Goal: Information Seeking & Learning: Check status

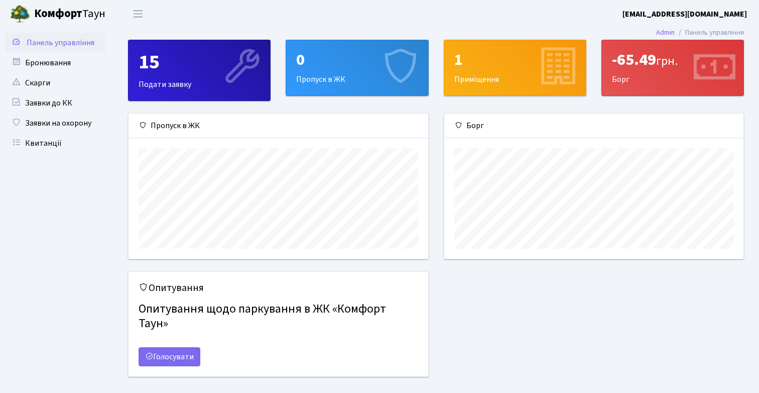
scroll to position [145, 299]
drag, startPoint x: 613, startPoint y: 60, endPoint x: 634, endPoint y: 80, distance: 29.1
click at [634, 80] on div "-65.49 грн. [GEOGRAPHIC_DATA]" at bounding box center [673, 67] width 142 height 55
click at [42, 141] on link "Квитанції" at bounding box center [55, 143] width 100 height 20
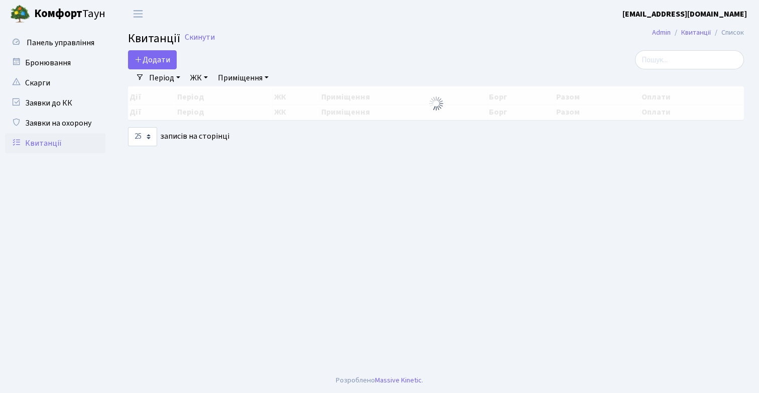
select select "25"
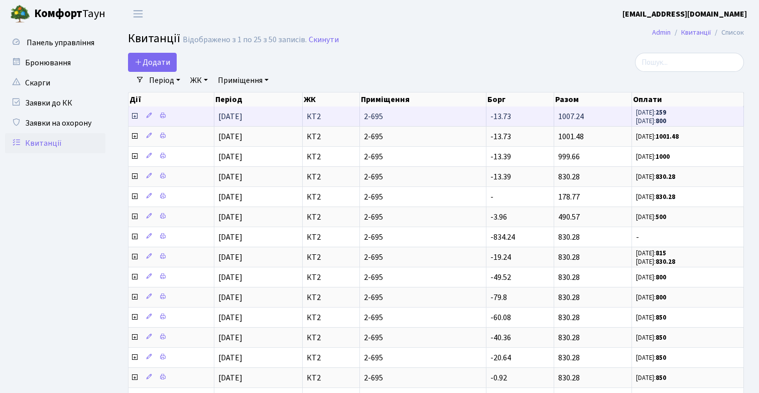
click at [131, 116] on icon at bounding box center [135, 116] width 8 height 8
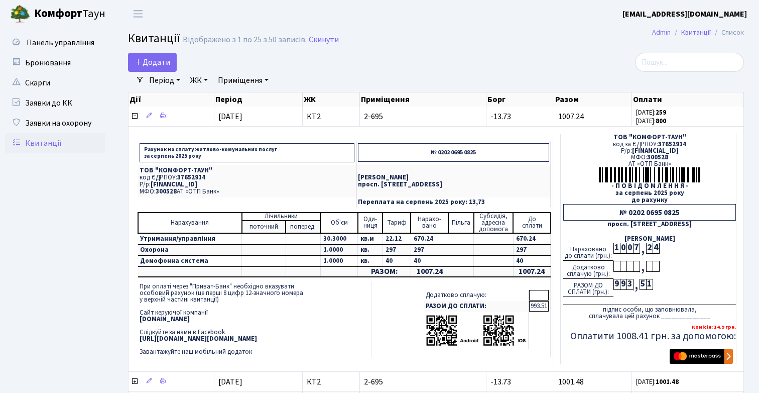
click at [539, 294] on td at bounding box center [539, 295] width 20 height 11
click at [532, 297] on td at bounding box center [539, 295] width 20 height 11
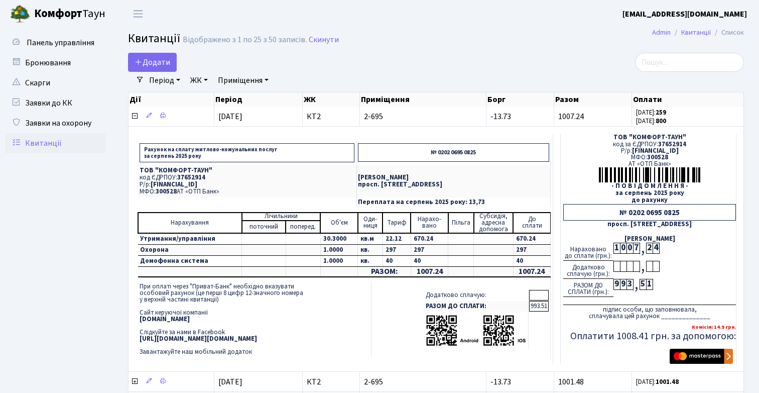
click at [534, 297] on td at bounding box center [539, 295] width 20 height 11
click at [536, 305] on td "993.51" at bounding box center [539, 306] width 20 height 11
click at [537, 304] on td "993.51" at bounding box center [539, 306] width 20 height 11
click at [538, 304] on td "993.51" at bounding box center [539, 306] width 20 height 11
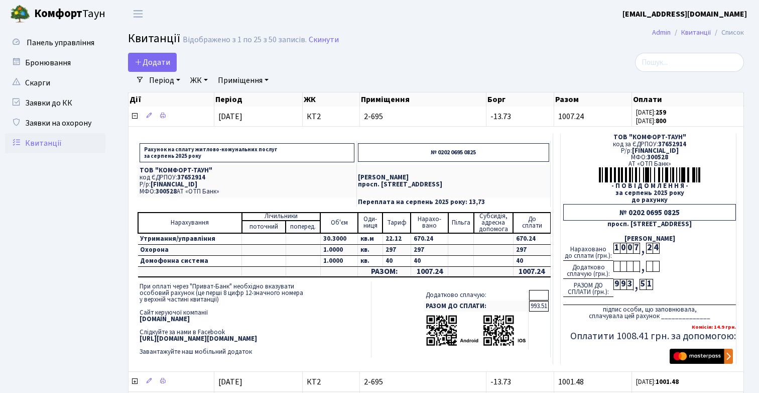
click at [538, 294] on td at bounding box center [539, 295] width 20 height 11
click at [538, 309] on td "993.51" at bounding box center [539, 306] width 20 height 11
click at [629, 264] on div at bounding box center [629, 266] width 7 height 11
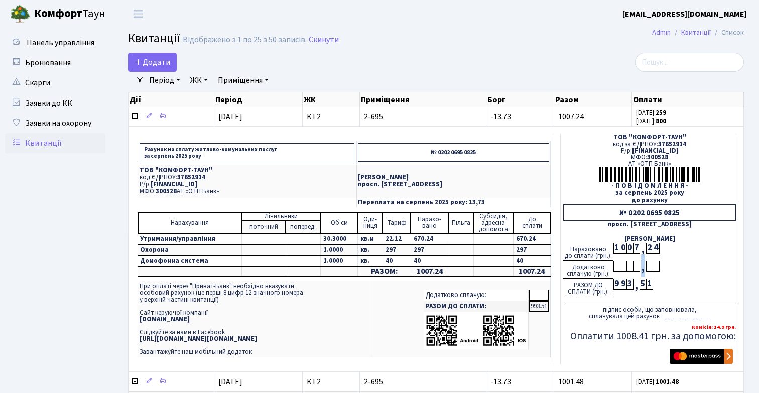
drag, startPoint x: 622, startPoint y: 266, endPoint x: 655, endPoint y: 266, distance: 32.6
click at [655, 266] on div "Додатково сплачую (грн.): ," at bounding box center [649, 270] width 173 height 18
click at [656, 273] on div "Додатково сплачую (грн.): ," at bounding box center [649, 270] width 173 height 18
